Goal: Task Accomplishment & Management: Complete application form

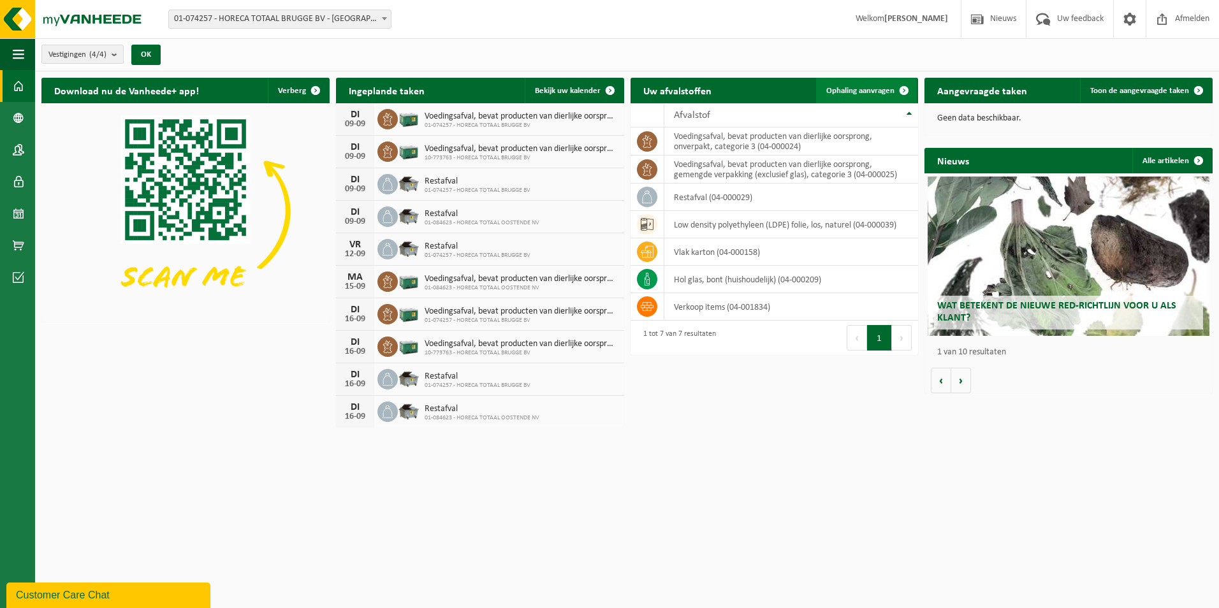
click at [846, 93] on span "Ophaling aanvragen" at bounding box center [860, 91] width 68 height 8
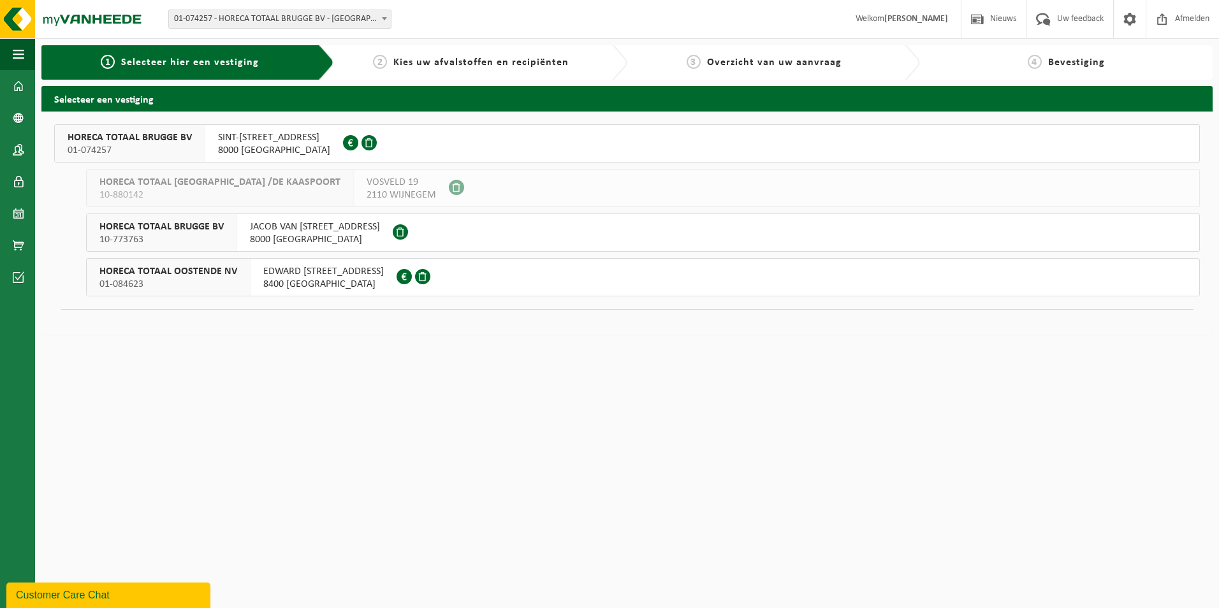
click at [177, 238] on span "10-773763" at bounding box center [161, 239] width 124 height 13
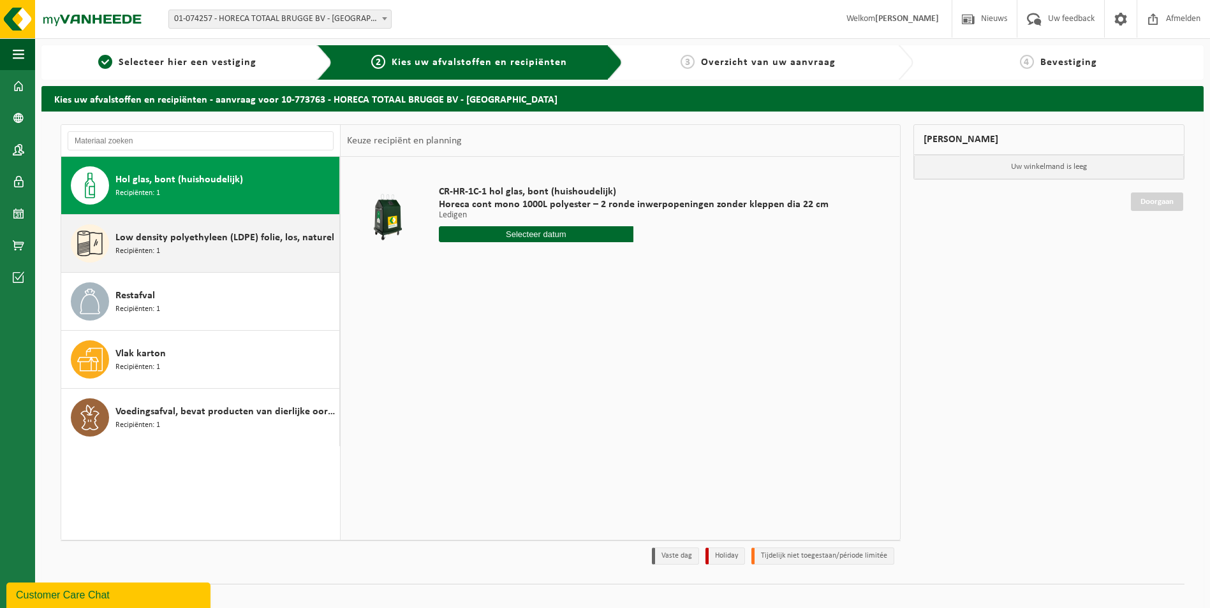
click at [175, 255] on div "Low density polyethyleen (LDPE) folie, los, naturel Recipiënten: 1" at bounding box center [225, 243] width 221 height 38
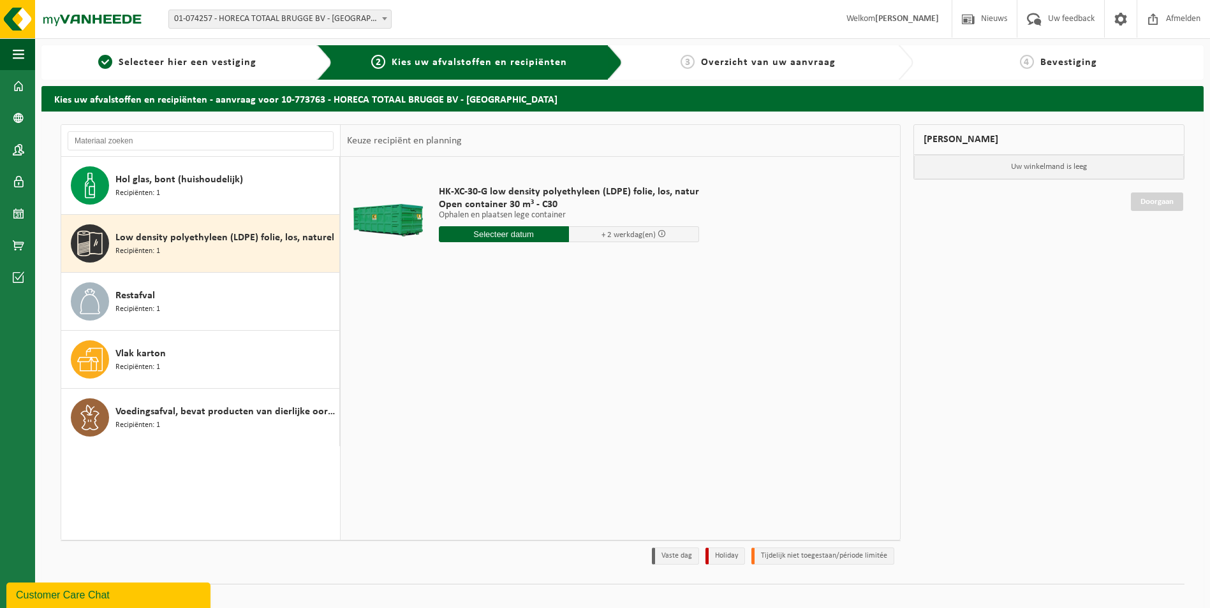
click at [501, 239] on input "text" at bounding box center [504, 234] width 130 height 16
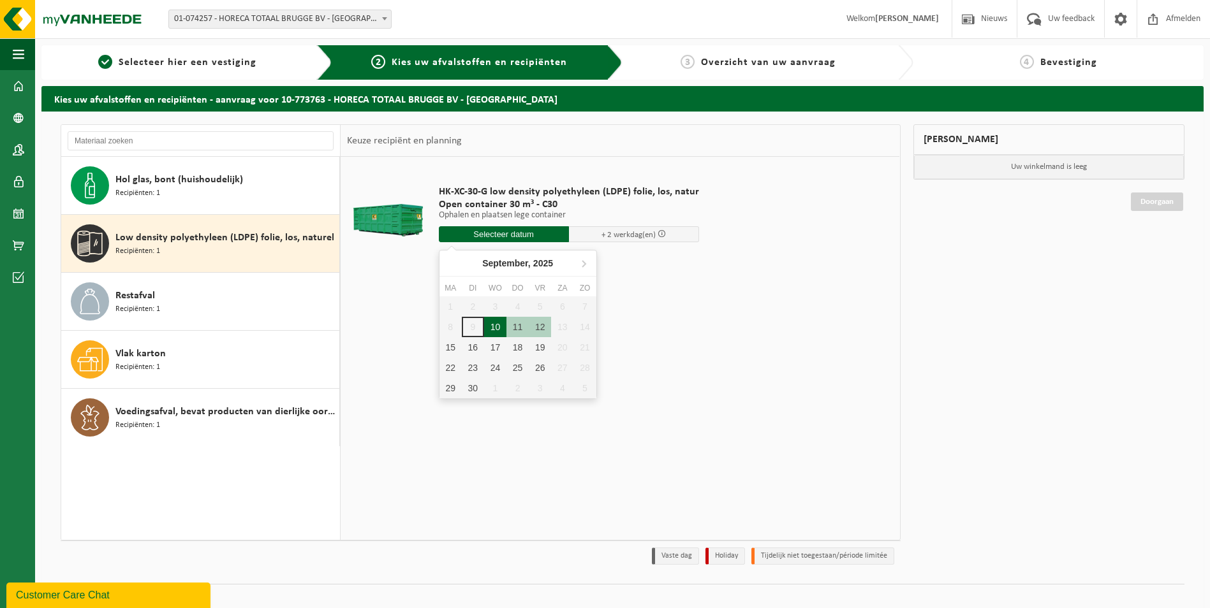
click at [492, 331] on div "10" at bounding box center [495, 327] width 22 height 20
type input "Van 2025-09-10"
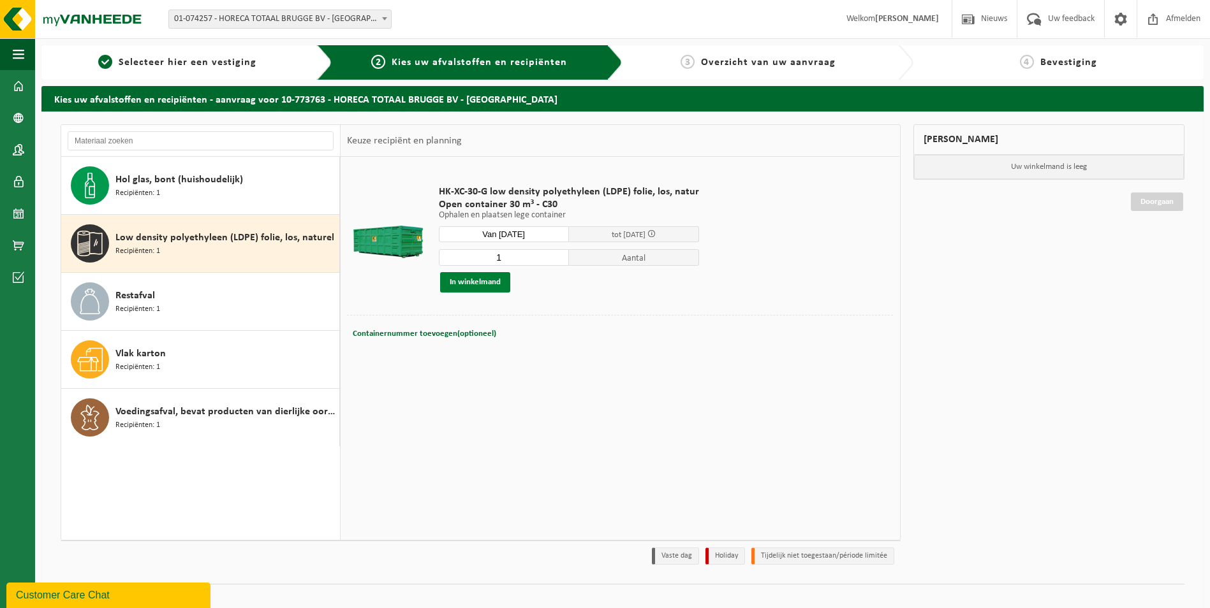
click at [476, 279] on button "In winkelmand" at bounding box center [475, 282] width 70 height 20
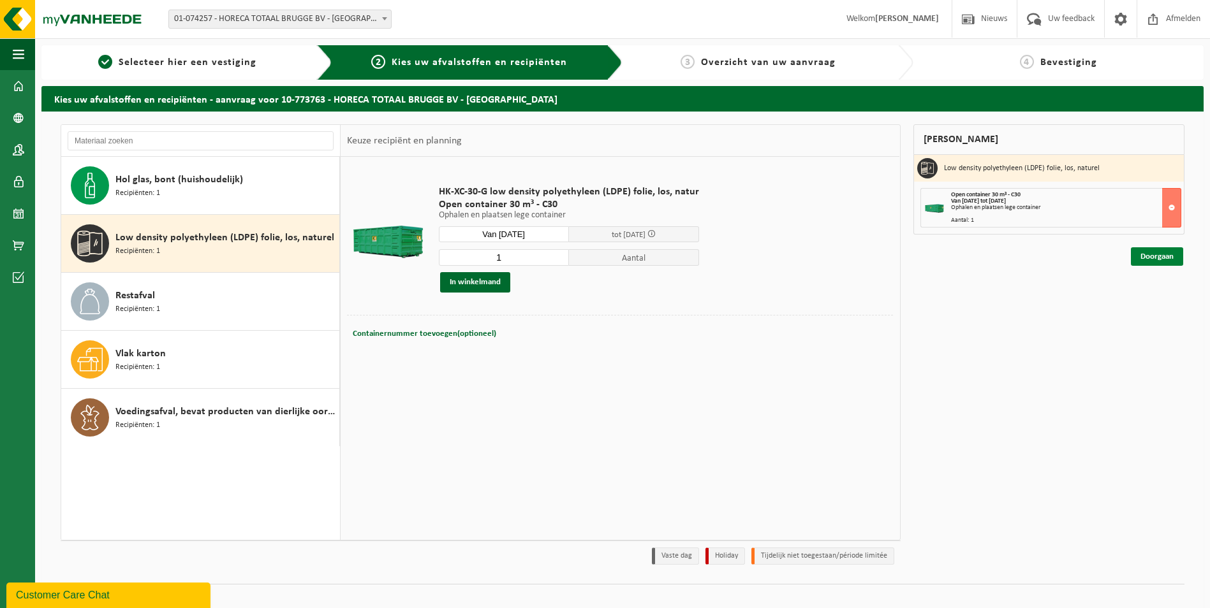
click at [1154, 261] on link "Doorgaan" at bounding box center [1157, 256] width 52 height 18
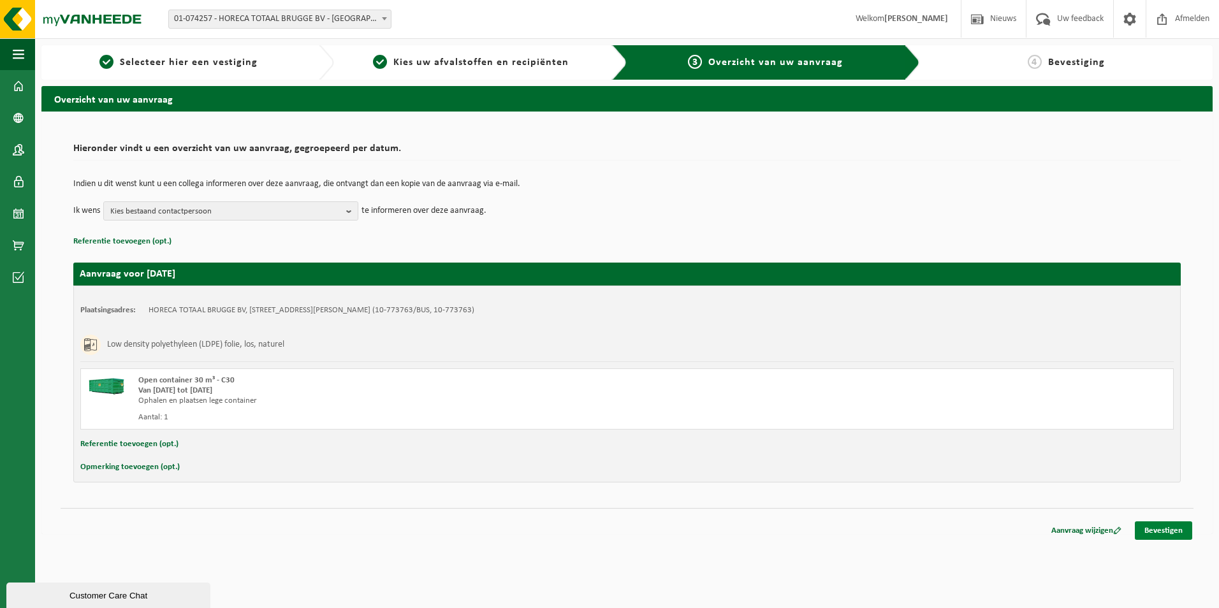
click at [1163, 532] on link "Bevestigen" at bounding box center [1163, 531] width 57 height 18
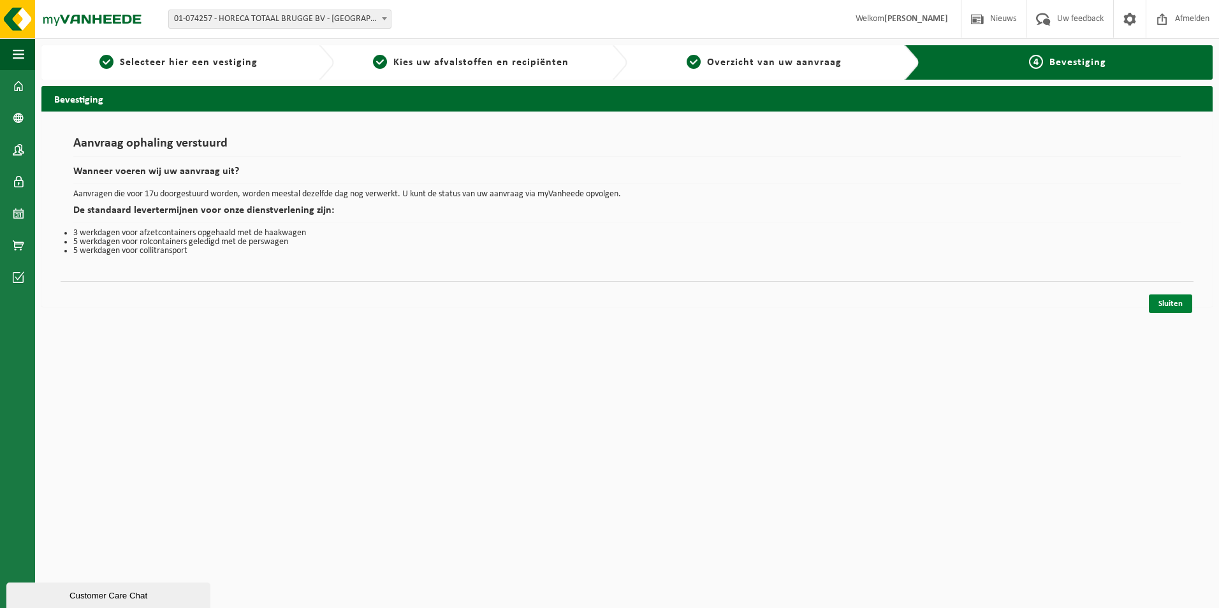
click at [1177, 305] on link "Sluiten" at bounding box center [1170, 304] width 43 height 18
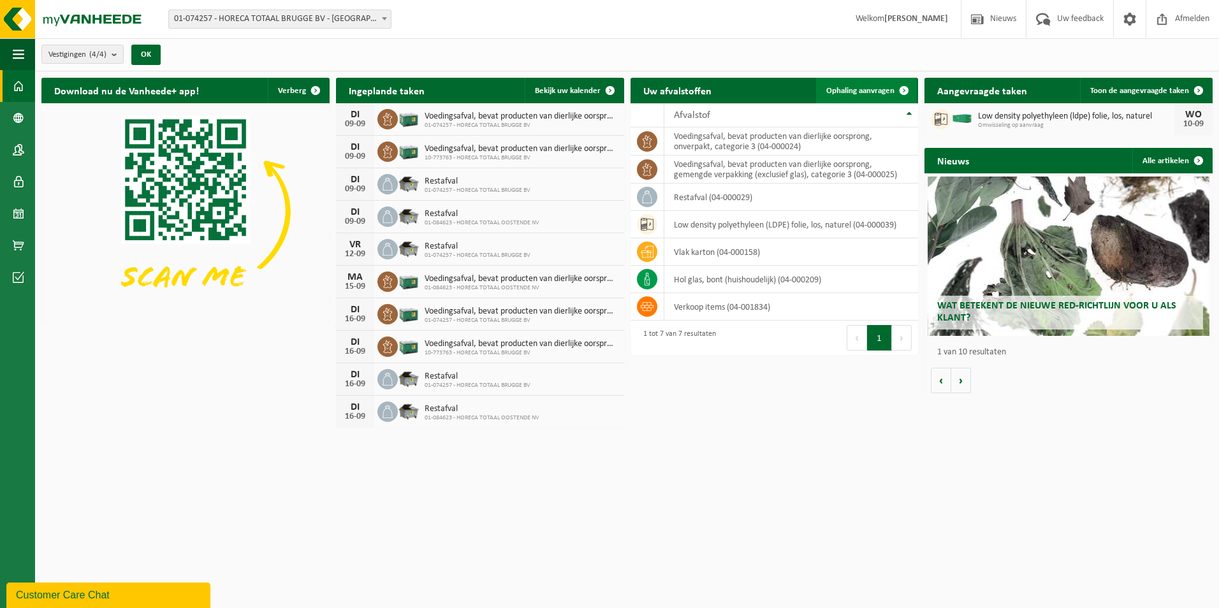
click at [878, 91] on span "Ophaling aanvragen" at bounding box center [860, 91] width 68 height 8
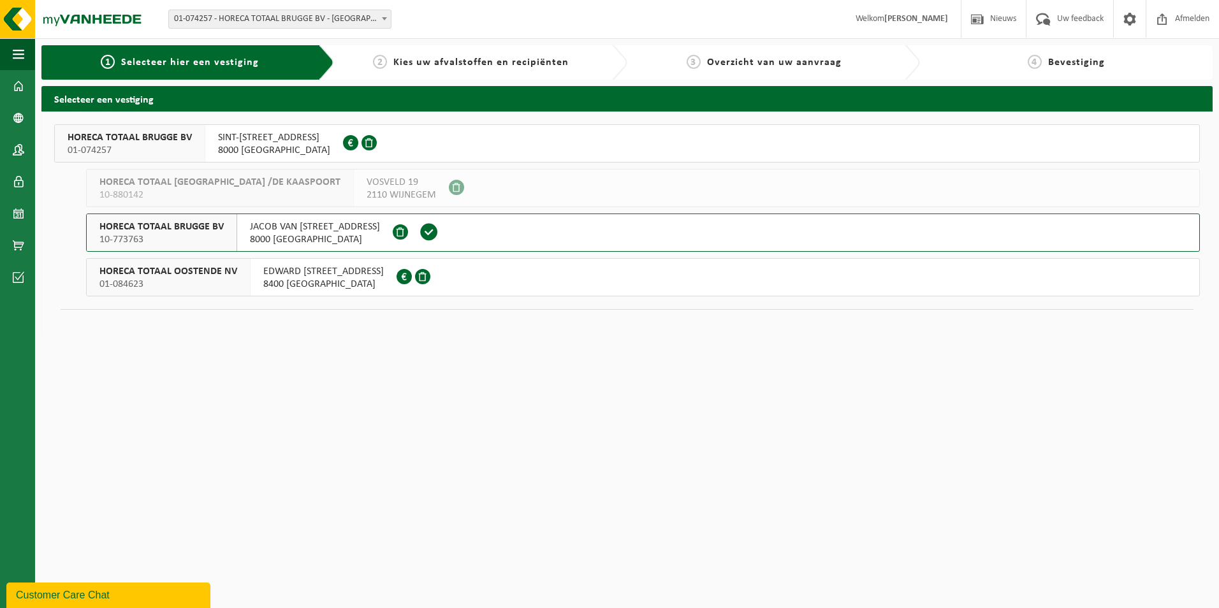
click at [147, 242] on span "10-773763" at bounding box center [161, 239] width 124 height 13
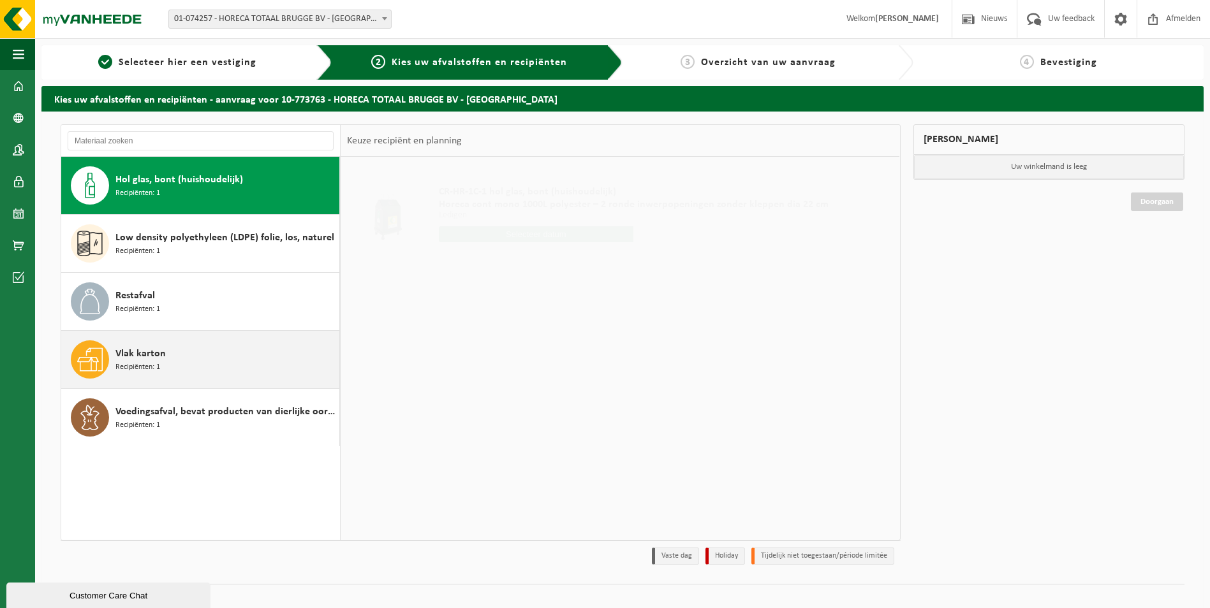
click at [168, 358] on div "Vlak karton Recipiënten: 1" at bounding box center [225, 360] width 221 height 38
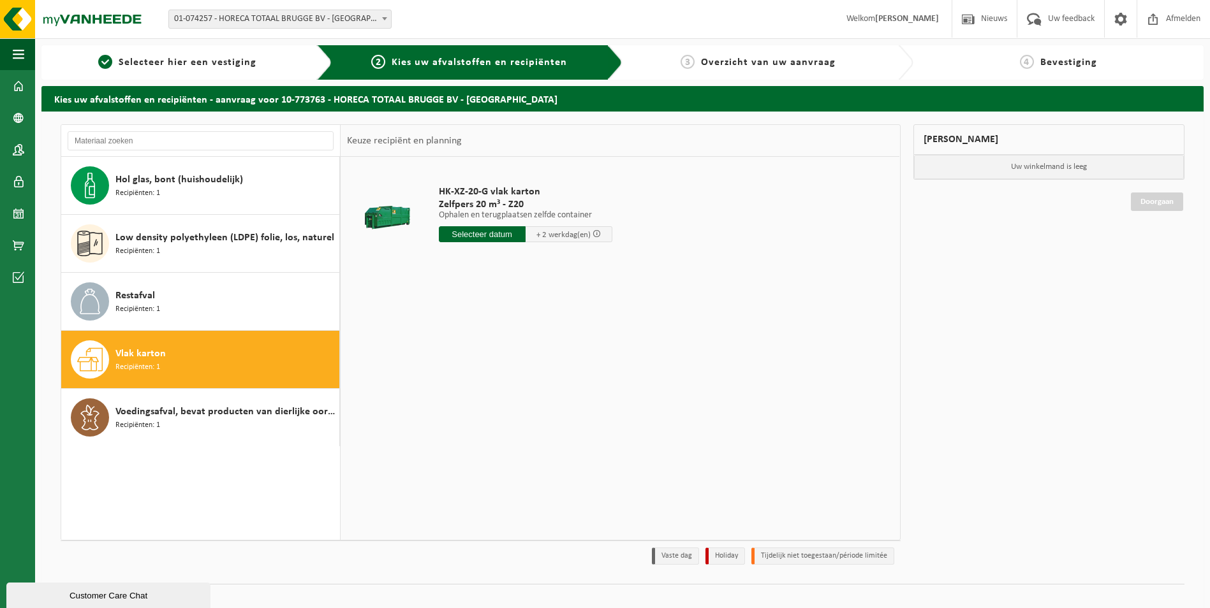
click at [495, 239] on input "text" at bounding box center [482, 234] width 87 height 16
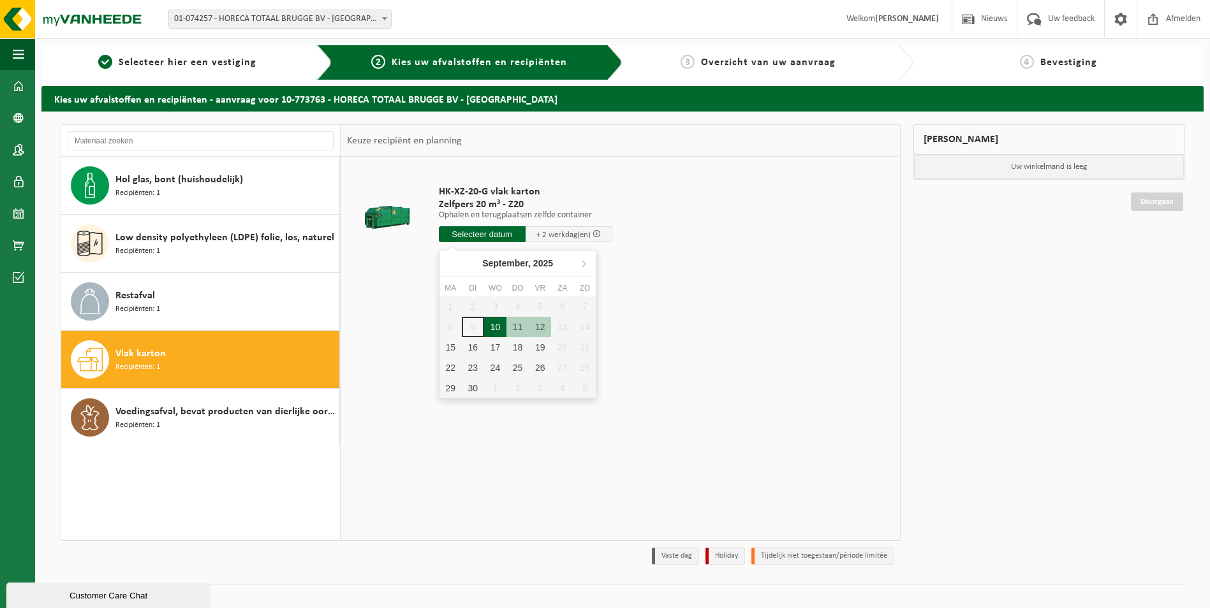
click at [502, 327] on div "10" at bounding box center [495, 327] width 22 height 20
type input "Van 2025-09-10"
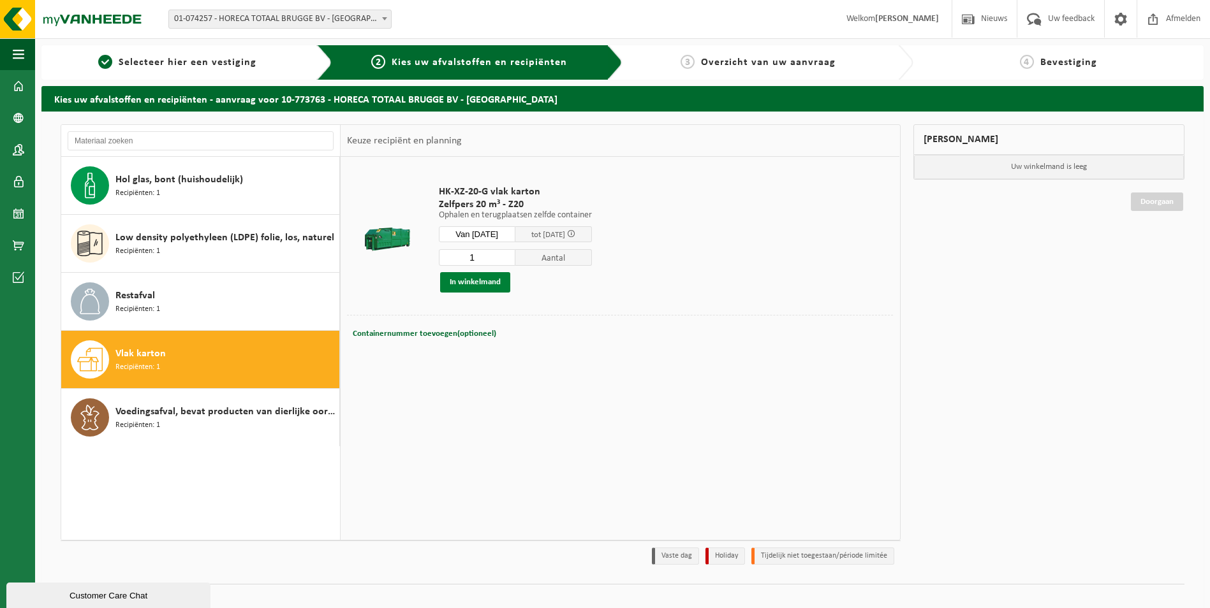
click at [474, 276] on button "In winkelmand" at bounding box center [475, 282] width 70 height 20
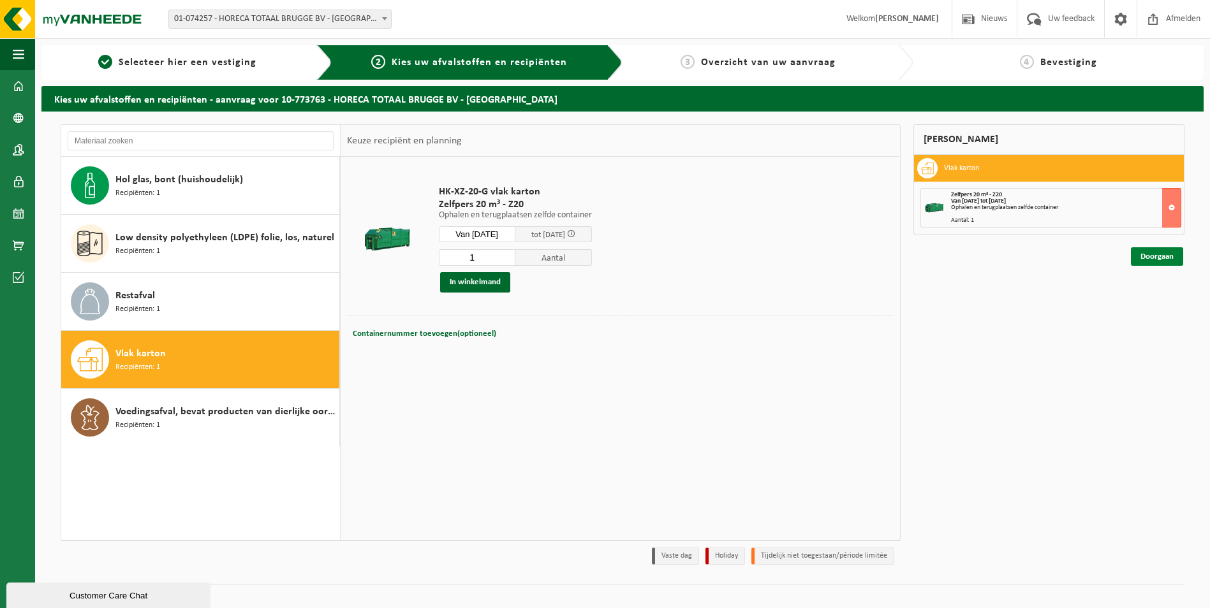
click at [1147, 261] on link "Doorgaan" at bounding box center [1157, 256] width 52 height 18
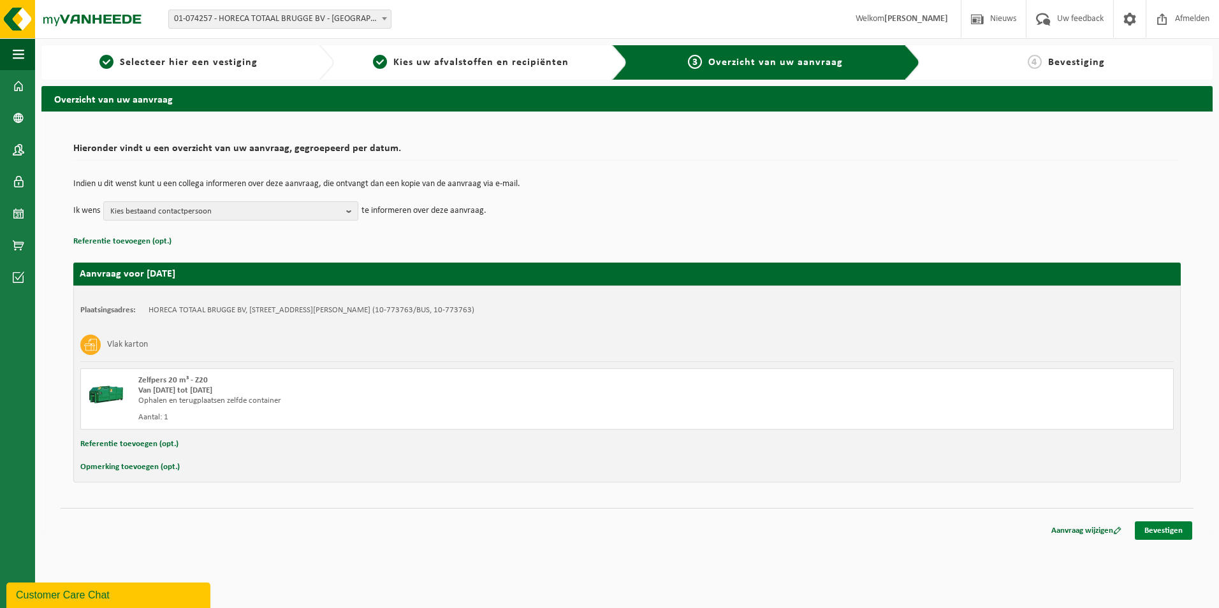
click at [1175, 535] on link "Bevestigen" at bounding box center [1163, 531] width 57 height 18
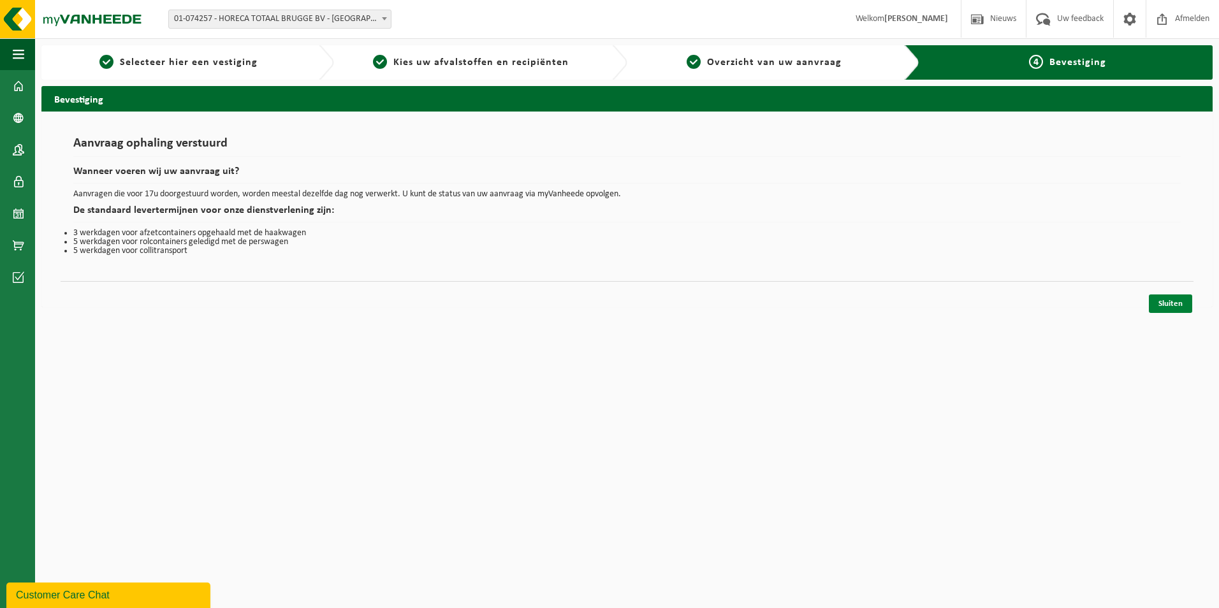
click at [1169, 302] on link "Sluiten" at bounding box center [1170, 304] width 43 height 18
